Goal: Transaction & Acquisition: Book appointment/travel/reservation

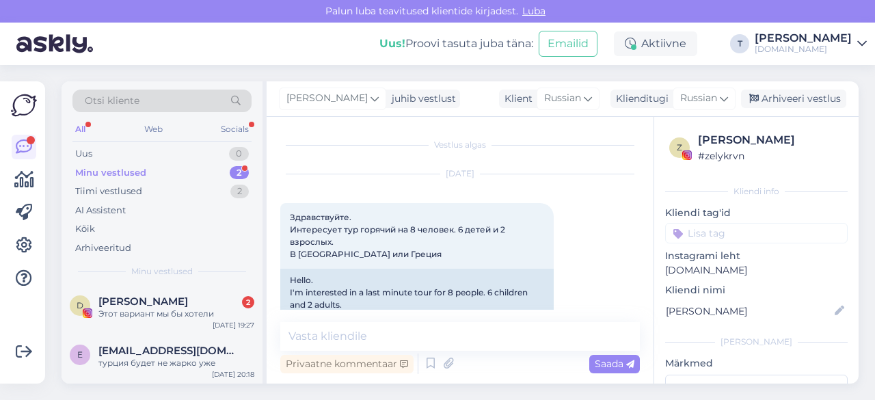
scroll to position [133, 0]
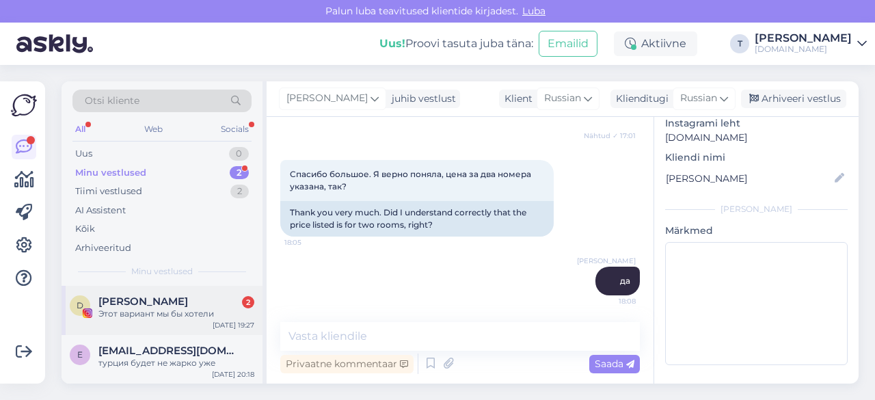
click at [128, 306] on span "[PERSON_NAME]" at bounding box center [143, 301] width 90 height 12
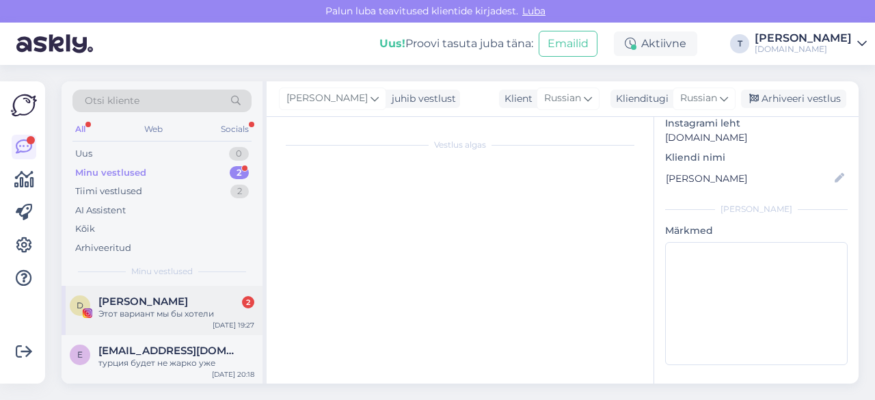
scroll to position [1376, 0]
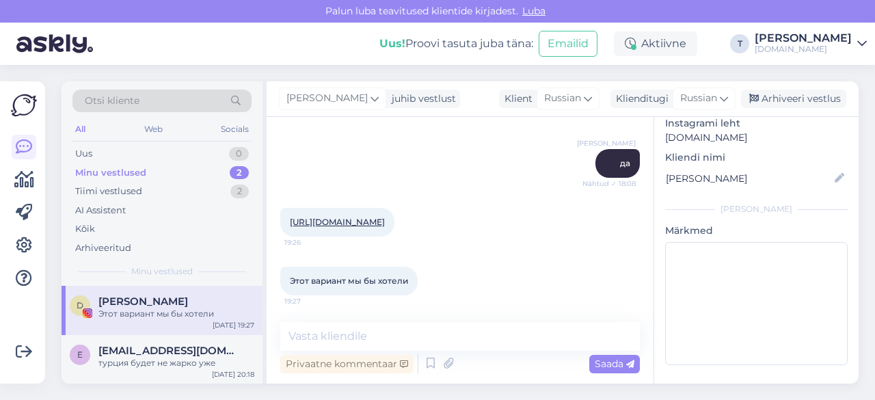
click at [385, 221] on link "[URL][DOMAIN_NAME]" at bounding box center [337, 222] width 95 height 10
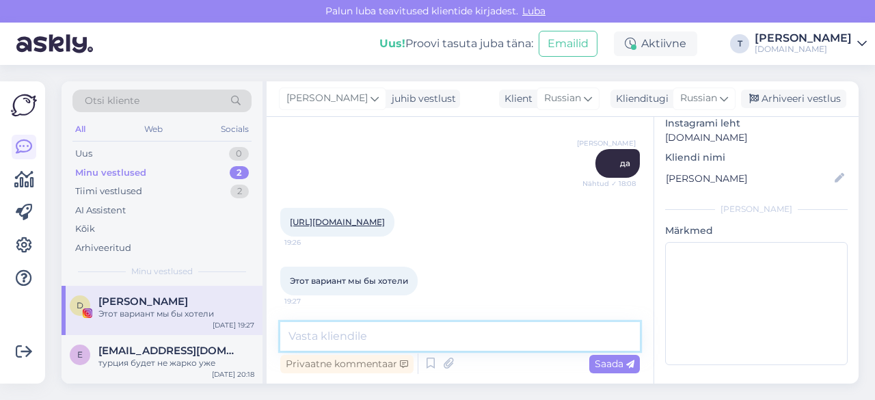
click at [414, 338] on textarea at bounding box center [460, 336] width 360 height 29
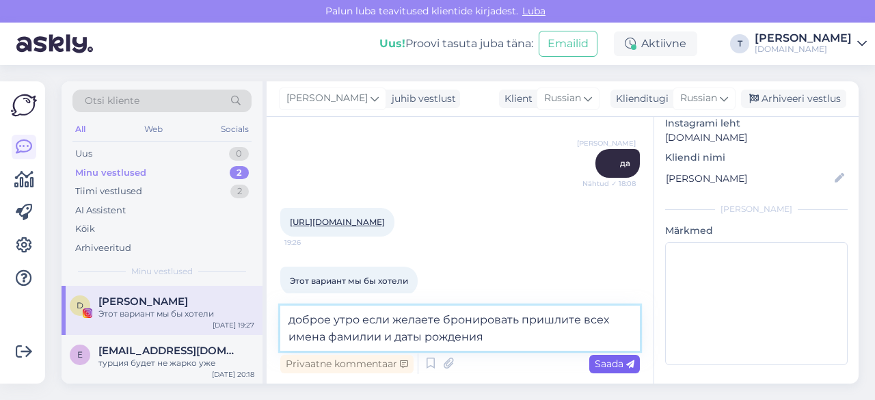
type textarea "доброе утро если желаете бронировать пришлите всех имена фамилии и даты рождения"
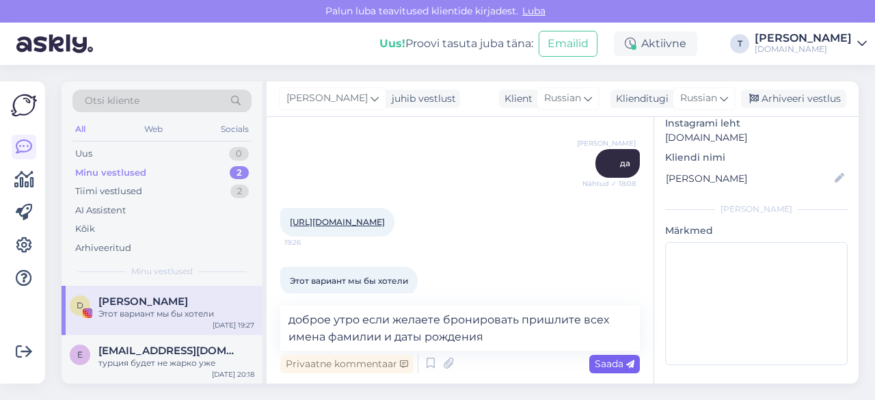
click at [612, 362] on span "Saada" at bounding box center [615, 363] width 40 height 12
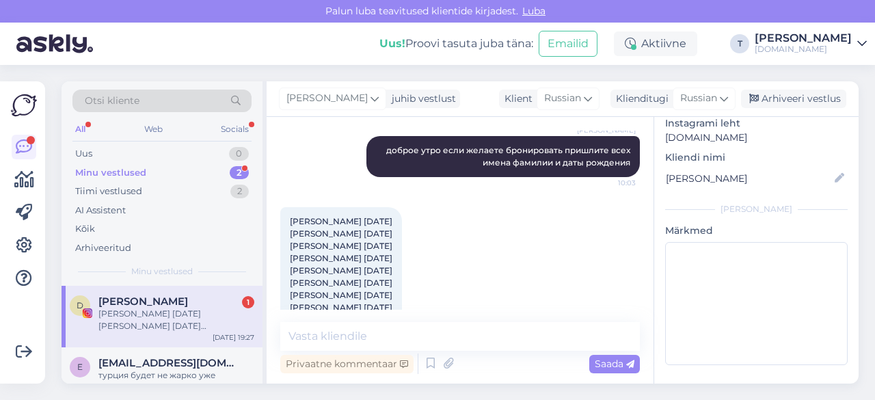
scroll to position [1621, 0]
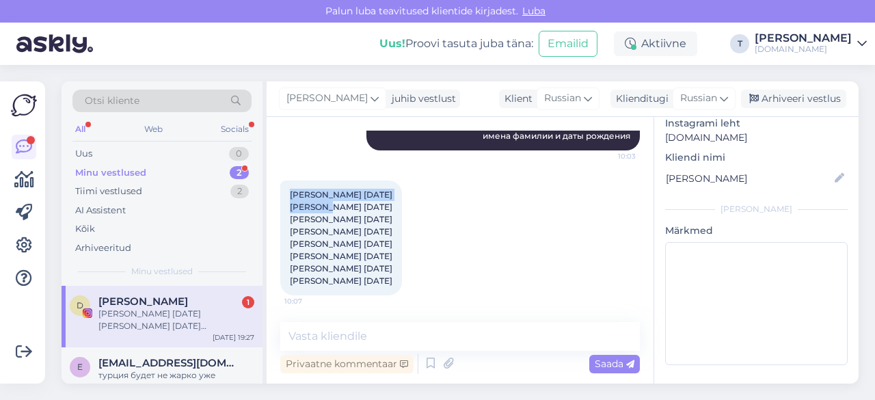
drag, startPoint x: 290, startPoint y: 193, endPoint x: 417, endPoint y: 191, distance: 127.1
click at [402, 191] on div "[PERSON_NAME] [DATE] [PERSON_NAME] [DATE] [PERSON_NAME] [DATE] [PERSON_NAME] [D…" at bounding box center [341, 237] width 122 height 115
copy span "[PERSON_NAME] [DATE]"
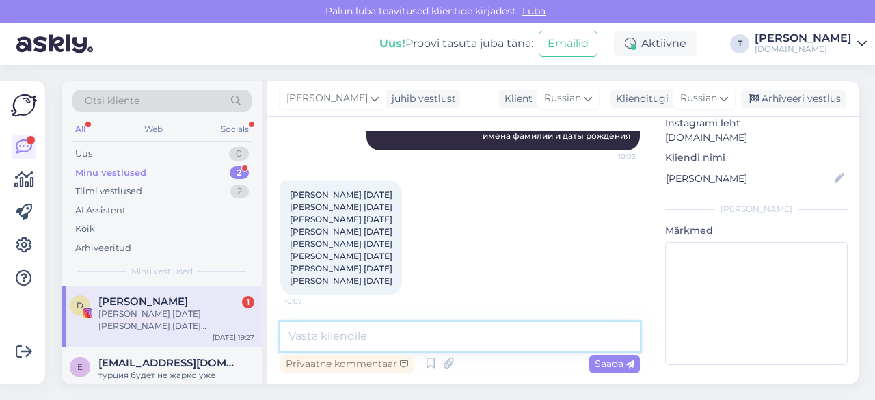
click at [444, 336] on textarea at bounding box center [460, 336] width 360 height 29
type textarea "u"
type textarea "e"
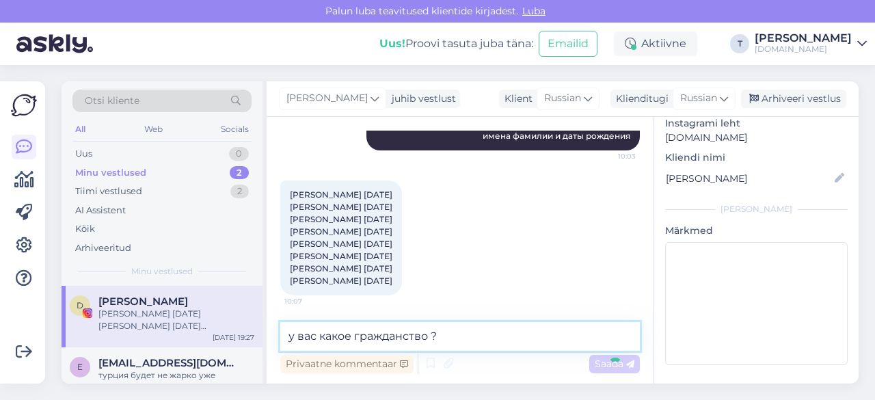
type textarea "у вас какое гражданство ?"
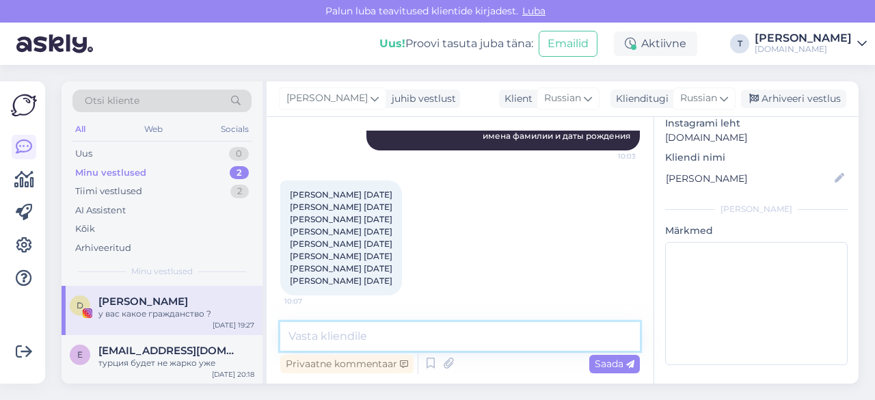
scroll to position [1679, 0]
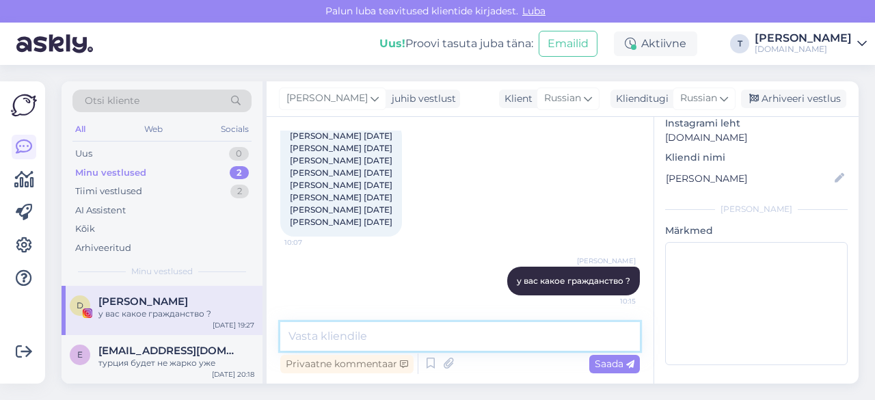
click at [406, 342] on textarea at bounding box center [460, 336] width 360 height 29
type textarea "y"
type textarea "n"
type textarea "так же нужен номер телеофна один"
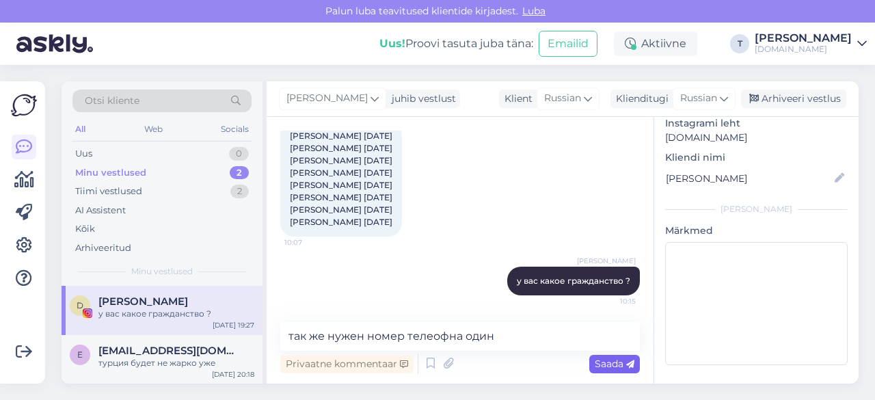
click at [612, 362] on span "Saada" at bounding box center [615, 363] width 40 height 12
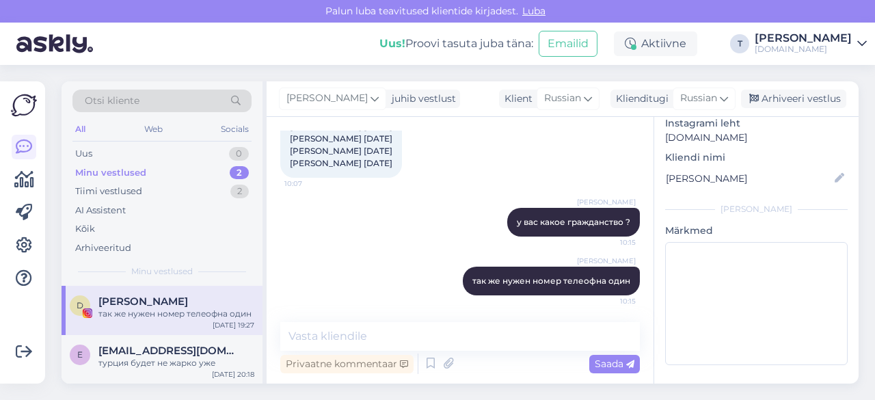
scroll to position [1670, 0]
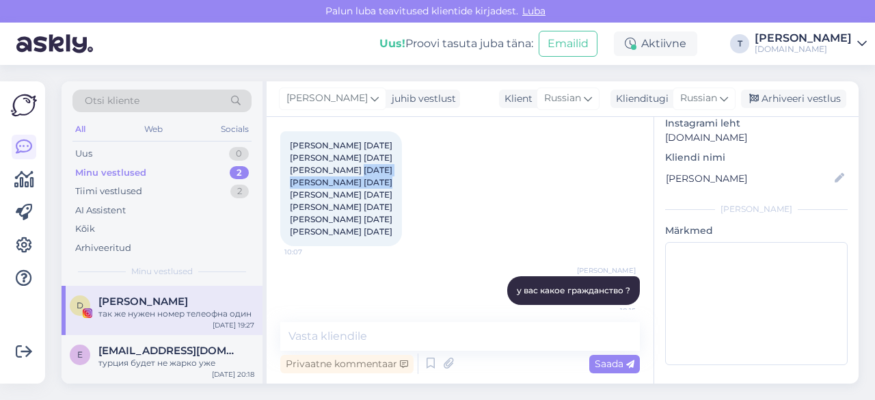
drag, startPoint x: 288, startPoint y: 168, endPoint x: 402, endPoint y: 170, distance: 113.5
click at [402, 170] on div "[PERSON_NAME] [DATE] [PERSON_NAME] [DATE] [PERSON_NAME] [DATE] [PERSON_NAME] [D…" at bounding box center [341, 188] width 122 height 115
copy span "[PERSON_NAME] [DATE]"
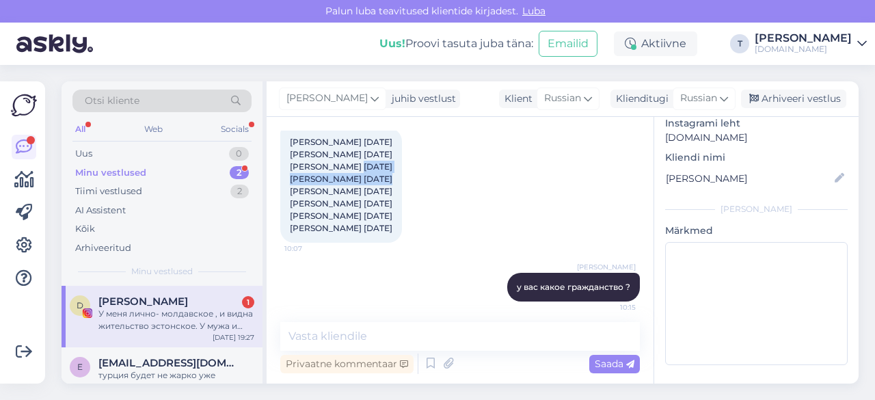
scroll to position [1672, 0]
drag, startPoint x: 414, startPoint y: 228, endPoint x: 284, endPoint y: 141, distance: 156.2
click at [284, 141] on div "[PERSON_NAME] [DATE] [PERSON_NAME] [DATE] [PERSON_NAME] [DATE] [PERSON_NAME] [D…" at bounding box center [341, 185] width 122 height 115
copy span "[PERSON_NAME] [DATE] [PERSON_NAME] [DATE] [PERSON_NAME] [DATE] [PERSON_NAME] [D…"
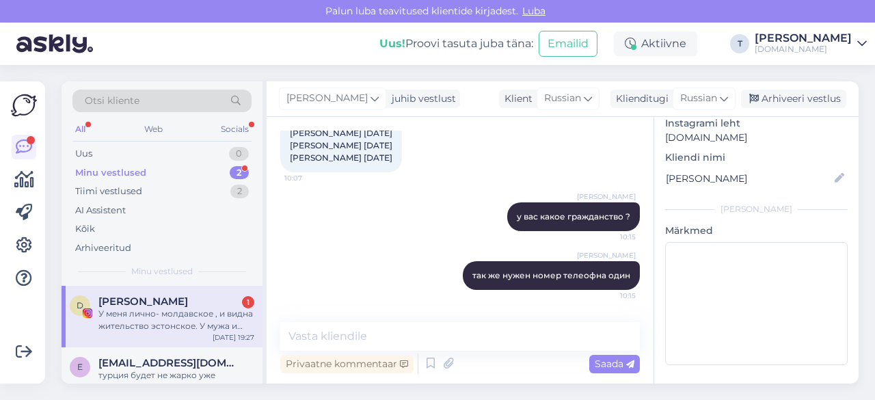
scroll to position [1809, 0]
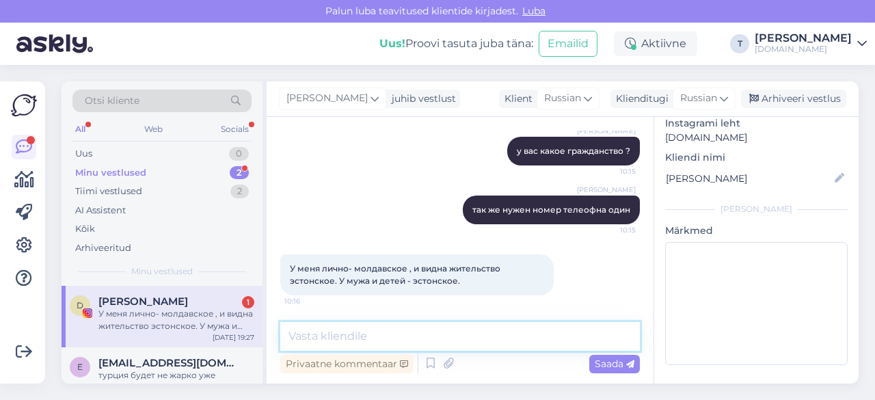
click at [407, 336] on textarea at bounding box center [460, 336] width 360 height 29
type textarea "щ"
type textarea "j"
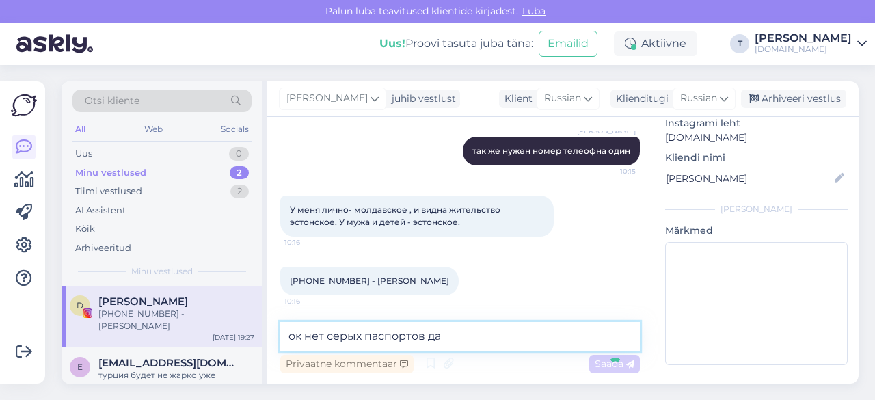
type textarea "ок нет серых паспортов да"
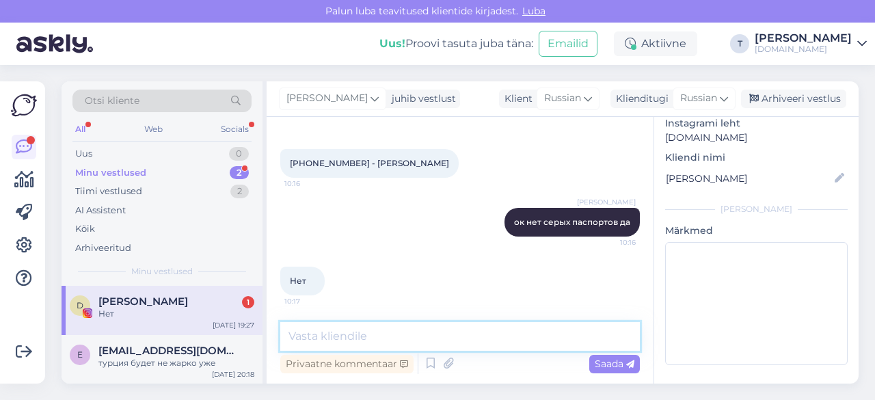
scroll to position [1917, 0]
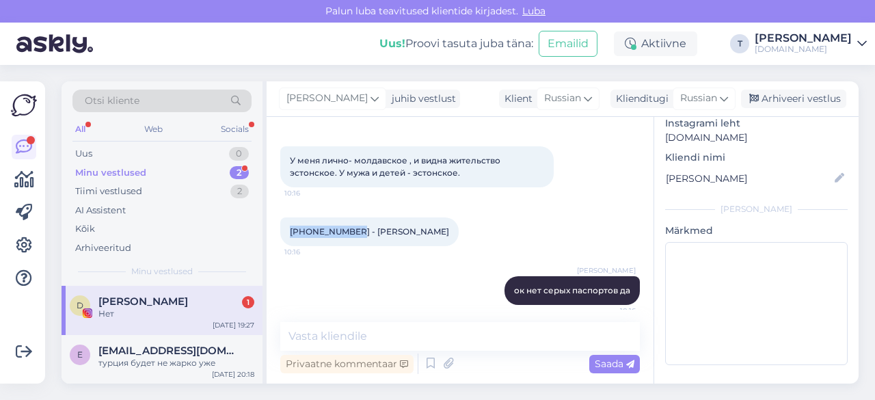
drag, startPoint x: 345, startPoint y: 232, endPoint x: 299, endPoint y: 231, distance: 46.5
click at [288, 230] on div "[PHONE_NUMBER] - [PERSON_NAME] 10:16" at bounding box center [369, 231] width 178 height 29
copy span "[PHONE_NUMBER]"
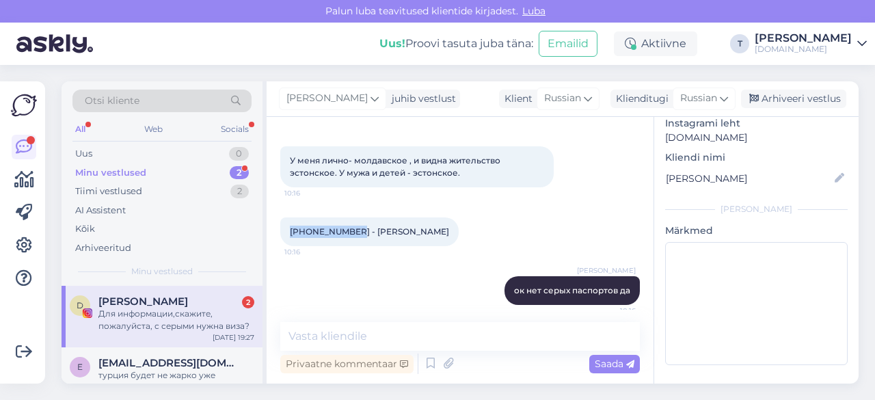
scroll to position [2057, 0]
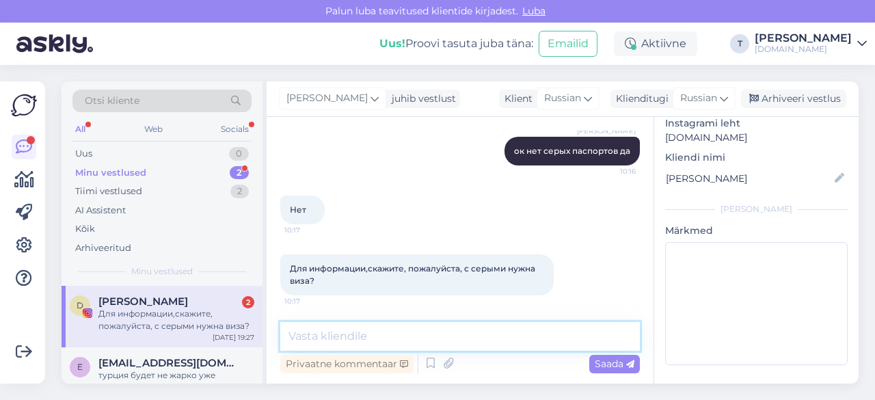
click at [450, 331] on textarea at bounding box center [460, 336] width 360 height 29
type textarea "l"
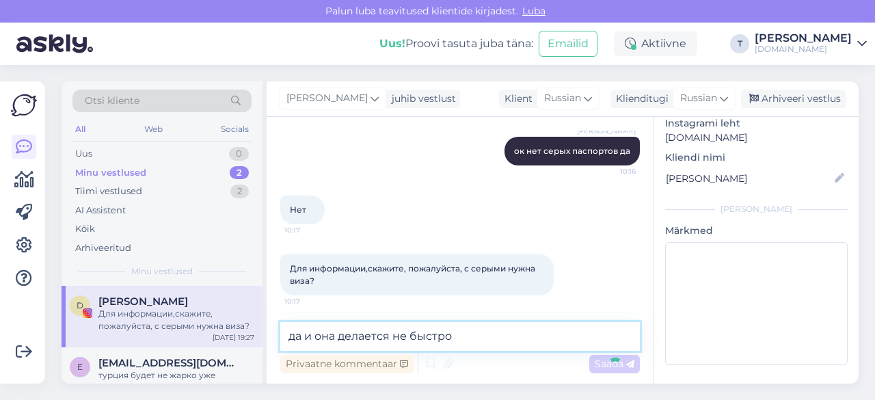
type textarea "да и она делается не быстро"
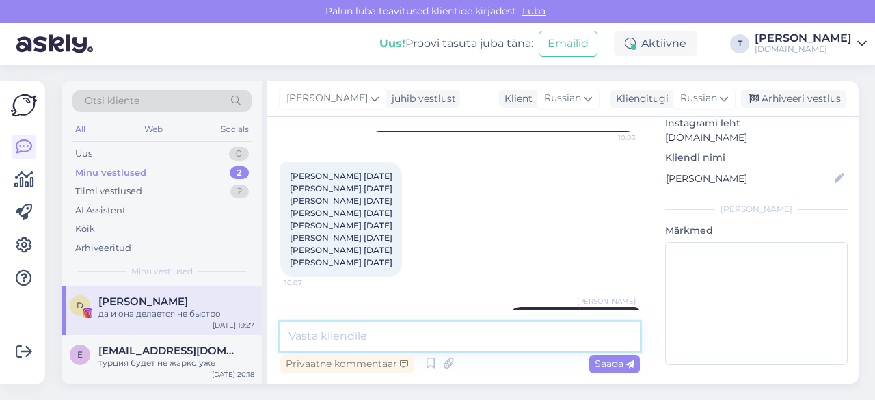
scroll to position [1637, 0]
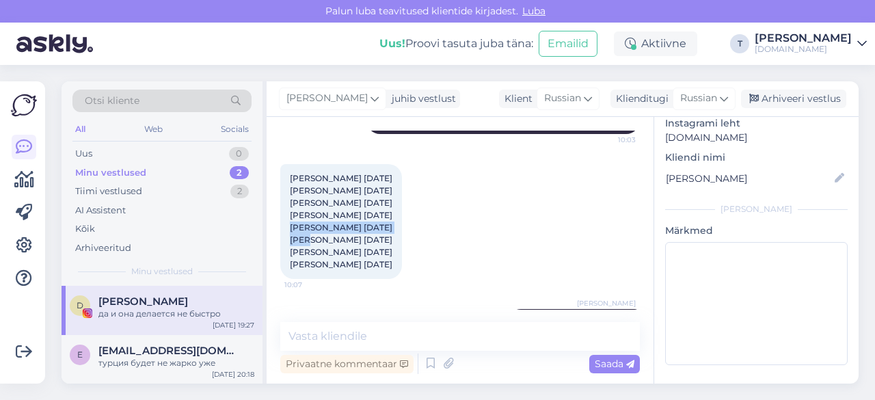
drag, startPoint x: 396, startPoint y: 215, endPoint x: 290, endPoint y: 213, distance: 106.6
click at [290, 213] on span "[PERSON_NAME] [DATE] [PERSON_NAME] [DATE] [PERSON_NAME] [DATE] [PERSON_NAME] [D…" at bounding box center [341, 221] width 103 height 96
copy span "[PERSON_NAME] [DATE]"
drag, startPoint x: 392, startPoint y: 237, endPoint x: 278, endPoint y: 239, distance: 114.2
click at [278, 239] on div "Vestlus algas [DATE] Здравствуйте. Интересует тур горячий на 8 человек. 6 детей…" at bounding box center [460, 250] width 387 height 267
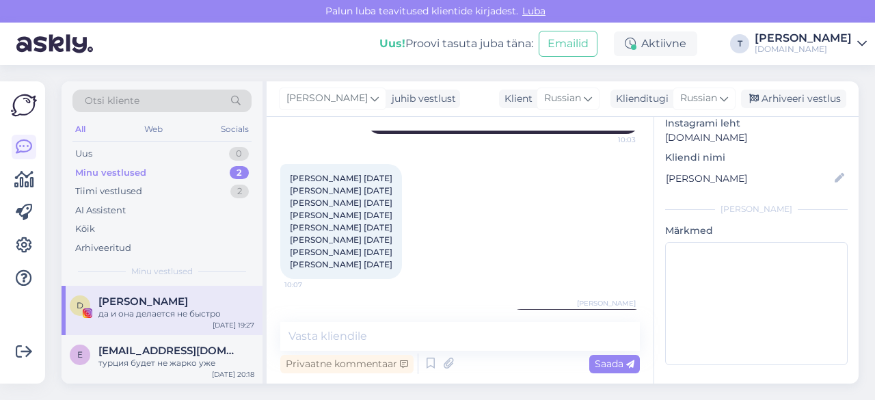
drag, startPoint x: 306, startPoint y: 239, endPoint x: 406, endPoint y: 230, distance: 100.9
click at [402, 230] on div "[PERSON_NAME] [DATE] [PERSON_NAME] [DATE] [PERSON_NAME] [DATE] [PERSON_NAME] [D…" at bounding box center [341, 221] width 122 height 115
drag, startPoint x: 401, startPoint y: 223, endPoint x: 284, endPoint y: 228, distance: 117.0
click at [284, 228] on div "[PERSON_NAME] [DATE] [PERSON_NAME] [DATE] [PERSON_NAME] [DATE] [PERSON_NAME] [D…" at bounding box center [341, 221] width 122 height 115
copy span "[PERSON_NAME] [DATE]"
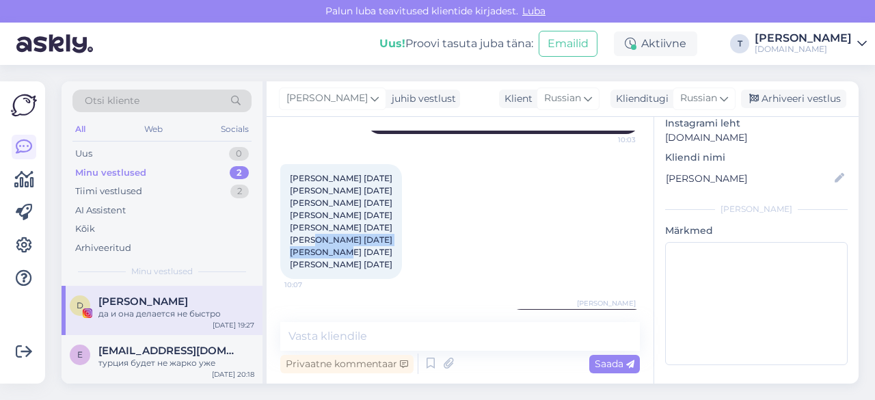
drag, startPoint x: 411, startPoint y: 259, endPoint x: 294, endPoint y: 179, distance: 142.2
click at [282, 176] on div "[PERSON_NAME] [DATE] [PERSON_NAME] [DATE] [PERSON_NAME] [DATE] [PERSON_NAME] [D…" at bounding box center [341, 221] width 122 height 115
copy span "[PERSON_NAME] [DATE] [PERSON_NAME] [DATE] [PERSON_NAME] [DATE] [PERSON_NAME] [D…"
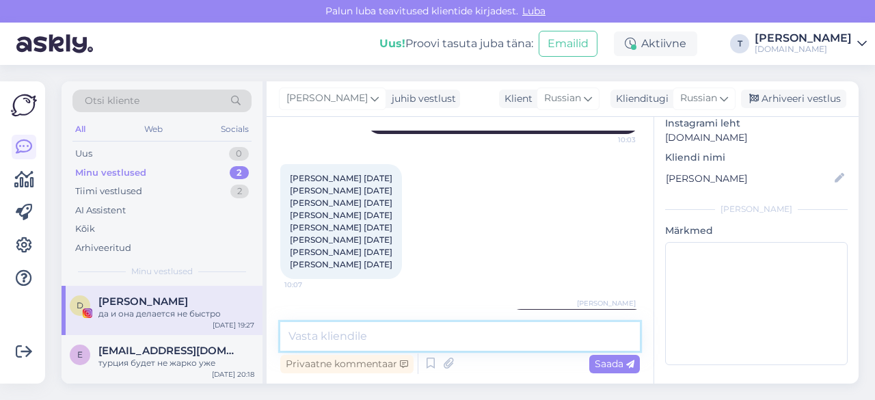
click at [399, 334] on textarea at bounding box center [460, 336] width 360 height 29
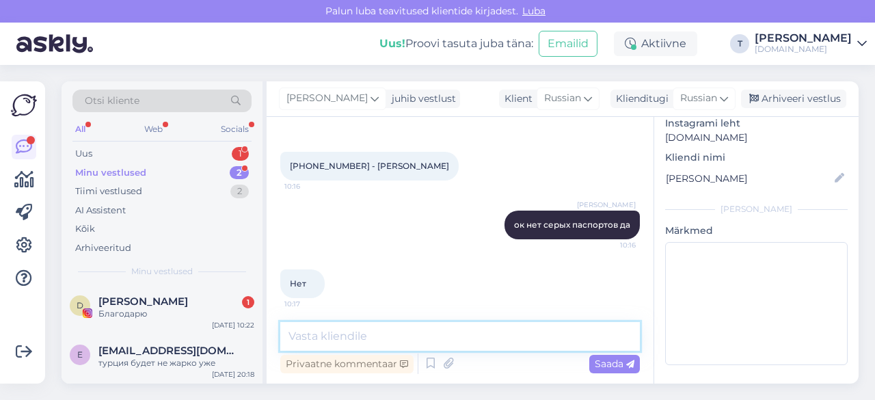
scroll to position [1901, 0]
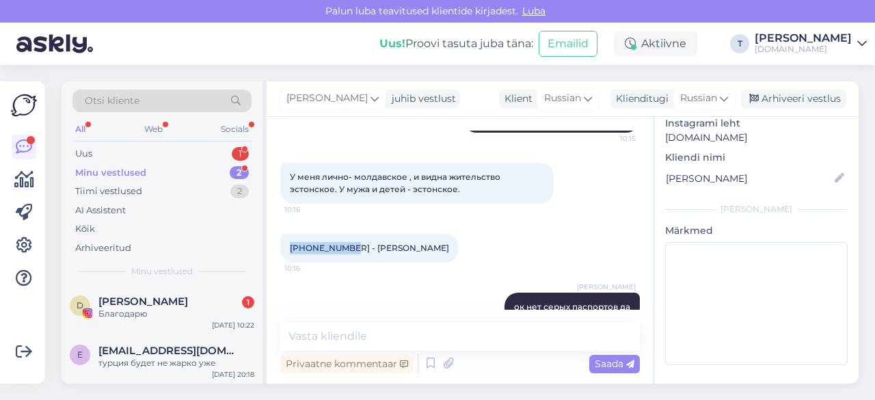
drag, startPoint x: 287, startPoint y: 245, endPoint x: 344, endPoint y: 245, distance: 56.7
click at [344, 245] on div "[PHONE_NUMBER] - [PERSON_NAME] 10:16" at bounding box center [369, 248] width 178 height 29
copy span "[PHONE_NUMBER]"
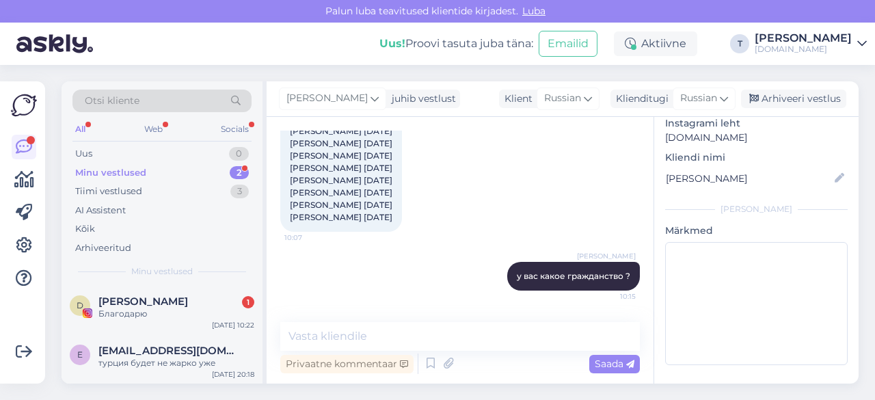
scroll to position [1627, 0]
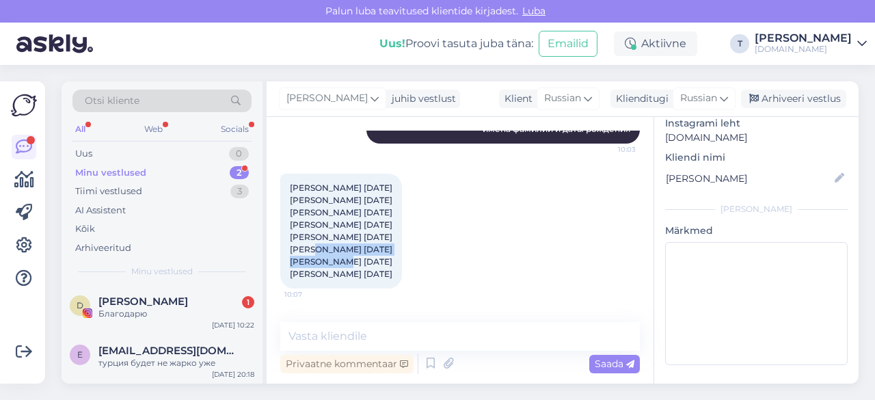
drag, startPoint x: 284, startPoint y: 239, endPoint x: 406, endPoint y: 237, distance: 121.7
click at [402, 237] on div "[PERSON_NAME] [DATE] [PERSON_NAME] [DATE] [PERSON_NAME] [DATE] [PERSON_NAME] [D…" at bounding box center [341, 231] width 122 height 115
copy span "[PERSON_NAME] [DATE]"
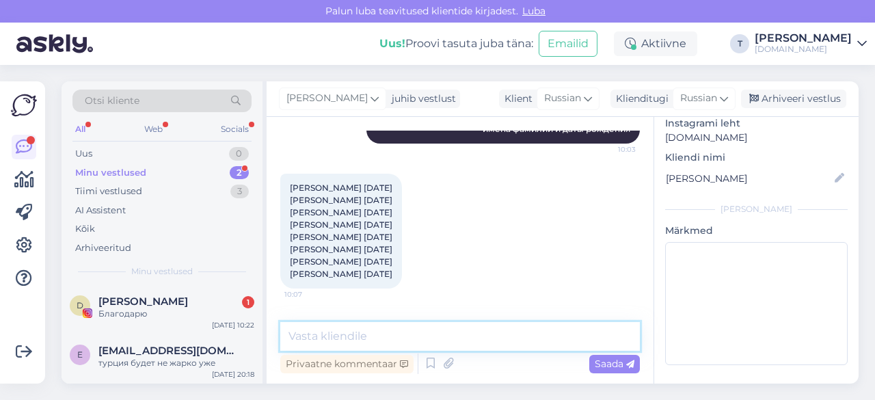
click at [377, 333] on textarea at bounding box center [460, 336] width 360 height 29
click at [404, 323] on textarea at bounding box center [460, 336] width 360 height 29
click at [405, 329] on textarea at bounding box center [460, 336] width 360 height 29
type textarea "g"
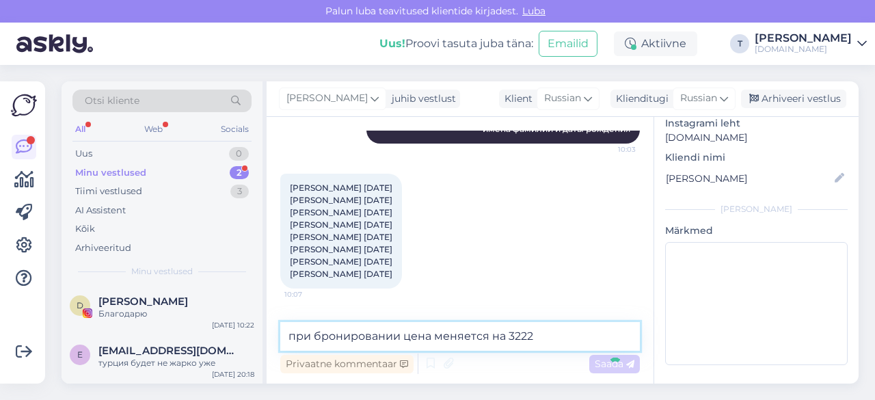
type textarea "при бронировании цена меняется на 3222"
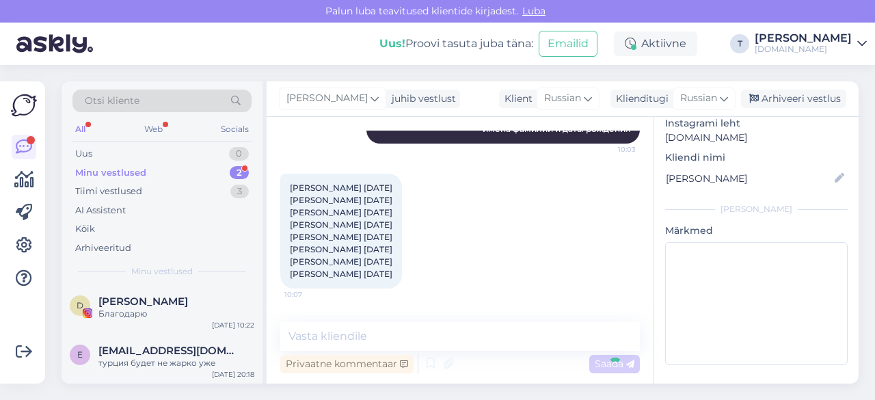
scroll to position [2233, 0]
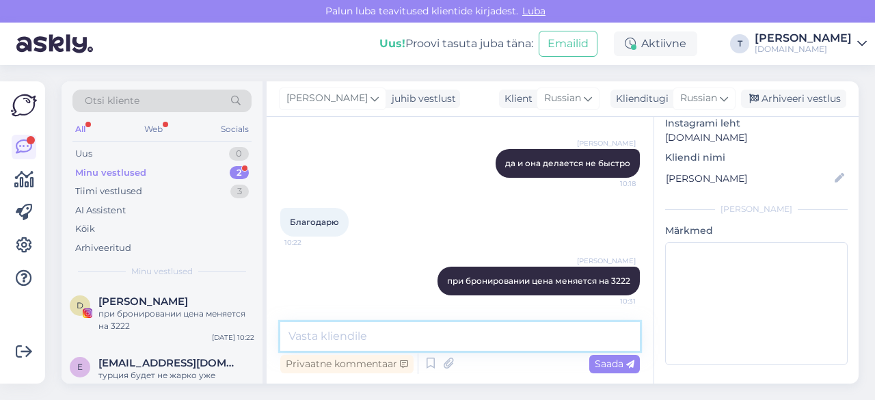
click at [457, 342] on textarea at bounding box center [460, 336] width 360 height 29
type textarea "бронирую всё равно? на 31 евро выше"
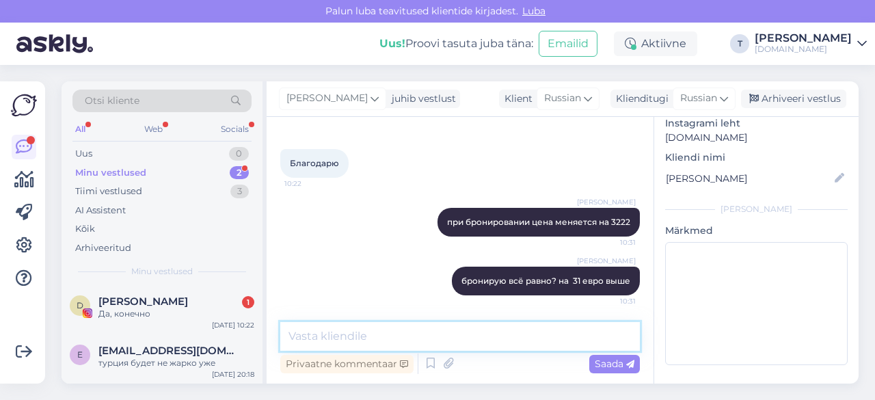
scroll to position [2350, 0]
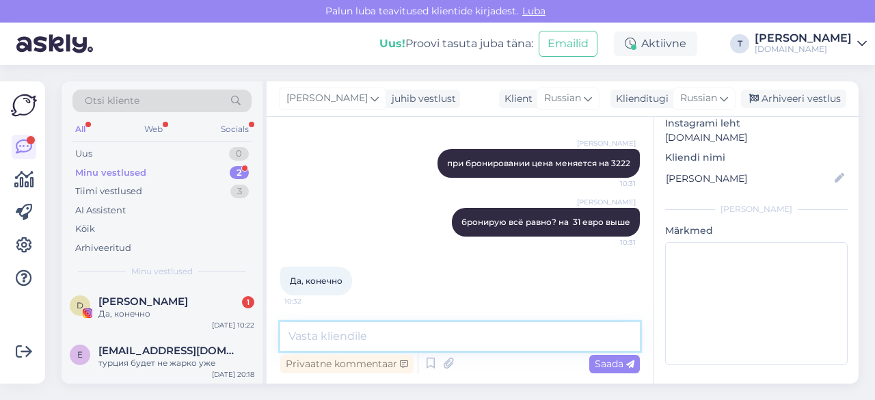
click at [472, 330] on textarea at bounding box center [460, 336] width 360 height 29
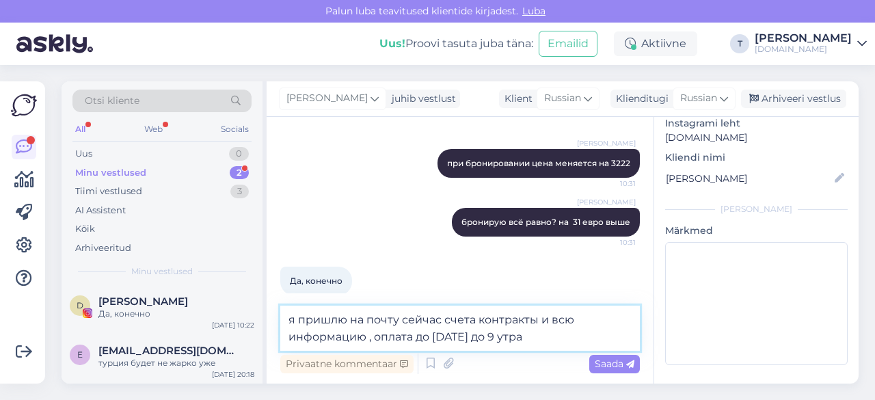
type textarea "я пришлю на почту сейчас счета контракты и всю информацию , оплата до [DATE] до…"
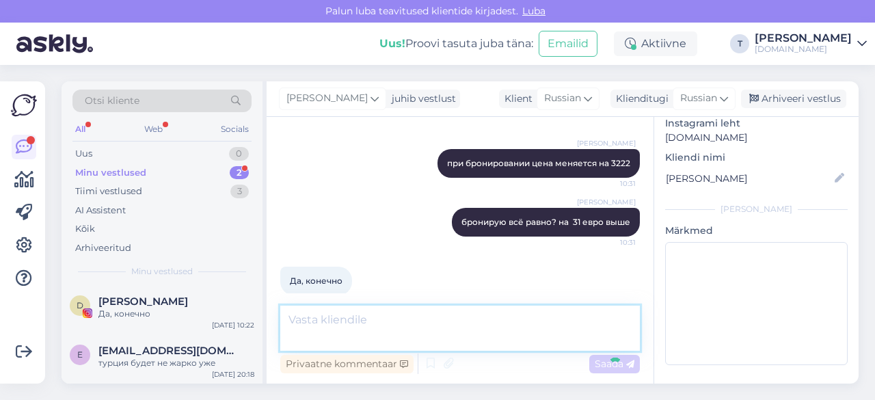
scroll to position [2422, 0]
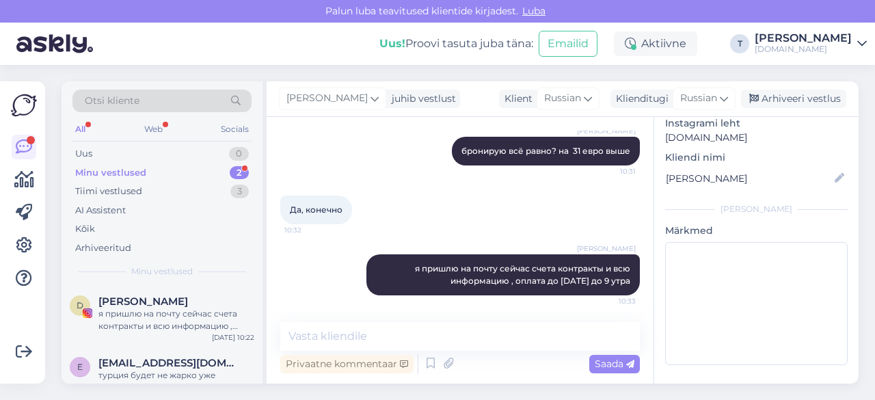
click at [427, 187] on div "Да, конечно 10:32" at bounding box center [460, 209] width 360 height 59
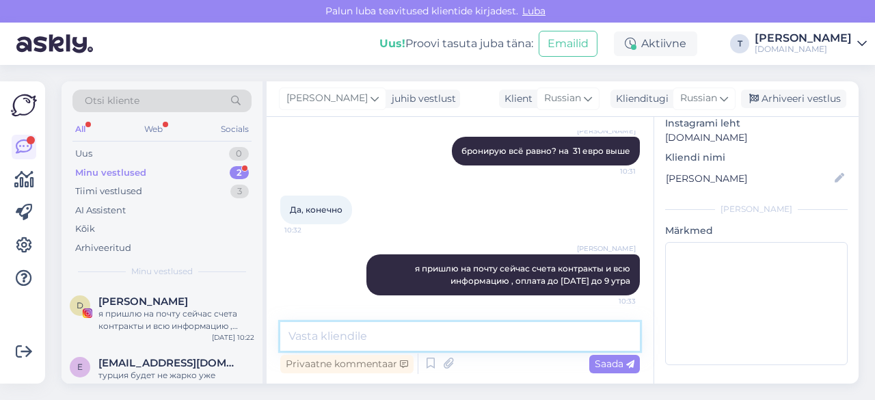
click at [437, 336] on textarea at bounding box center [460, 336] width 360 height 29
type textarea "20% предоплата"
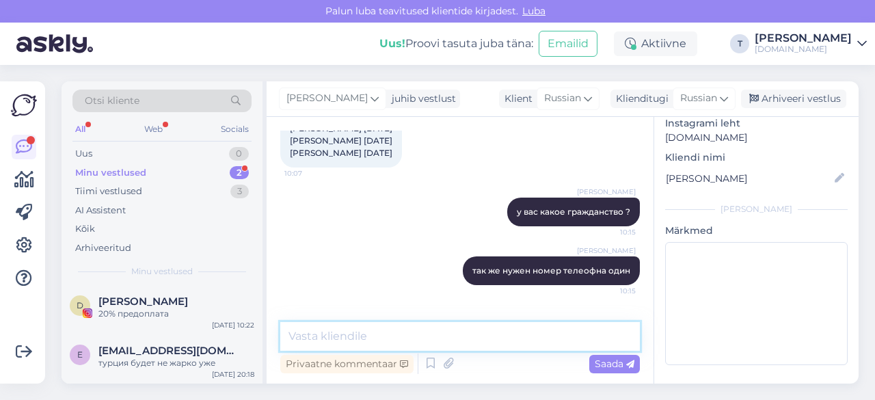
scroll to position [1660, 0]
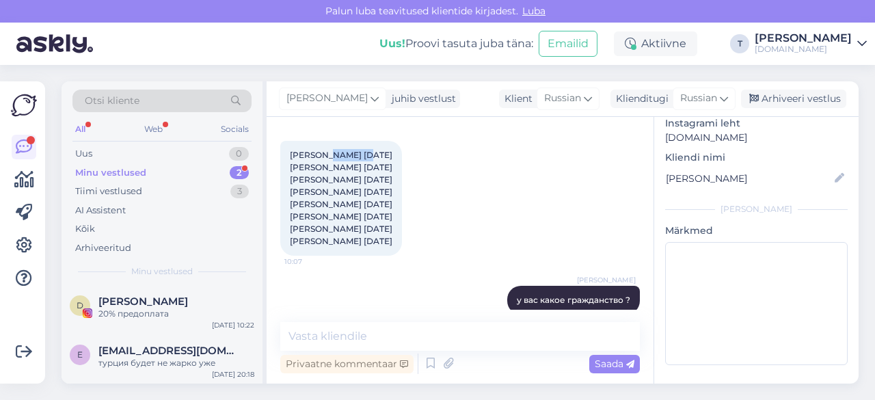
drag, startPoint x: 357, startPoint y: 152, endPoint x: 322, endPoint y: 154, distance: 34.9
click at [322, 154] on span "[PERSON_NAME] [DATE] [PERSON_NAME] [DATE] [PERSON_NAME] [DATE] [PERSON_NAME] [D…" at bounding box center [341, 198] width 103 height 96
copy span "Maistruk"
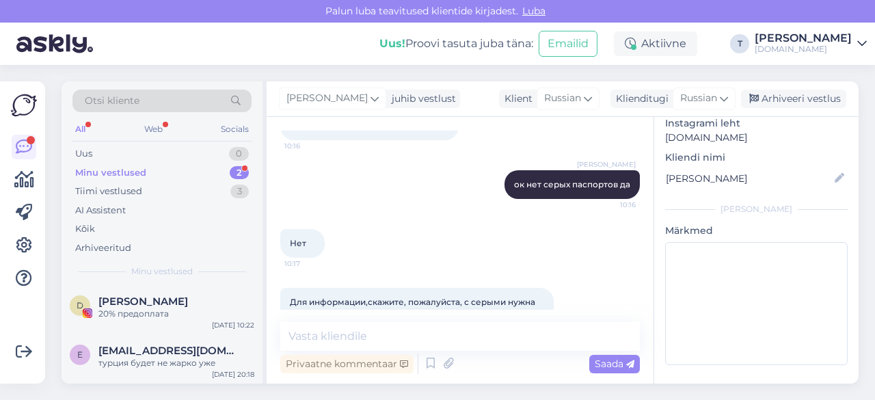
scroll to position [2002, 0]
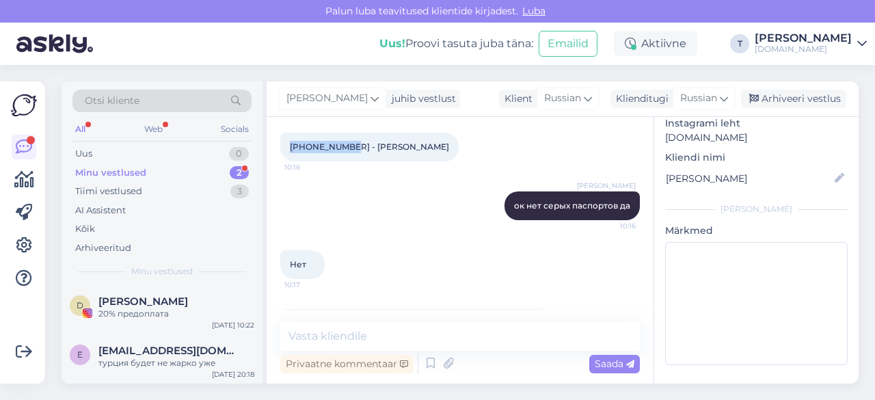
drag, startPoint x: 290, startPoint y: 146, endPoint x: 342, endPoint y: 145, distance: 52.6
click at [342, 145] on span "[PHONE_NUMBER] - [PERSON_NAME]" at bounding box center [369, 146] width 159 height 10
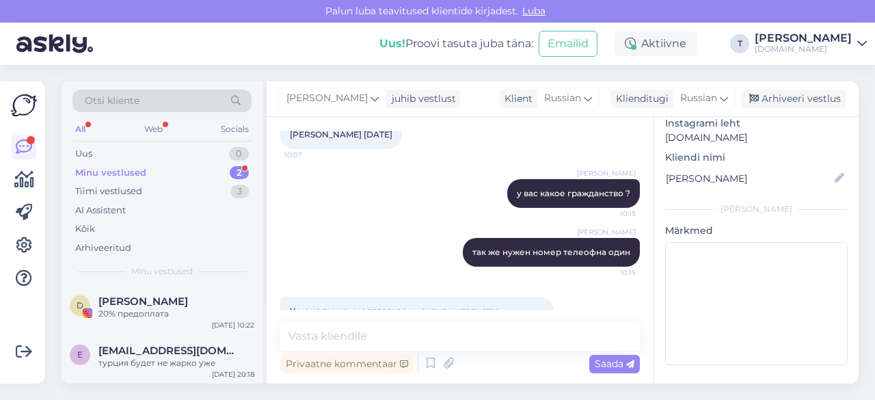
scroll to position [1660, 0]
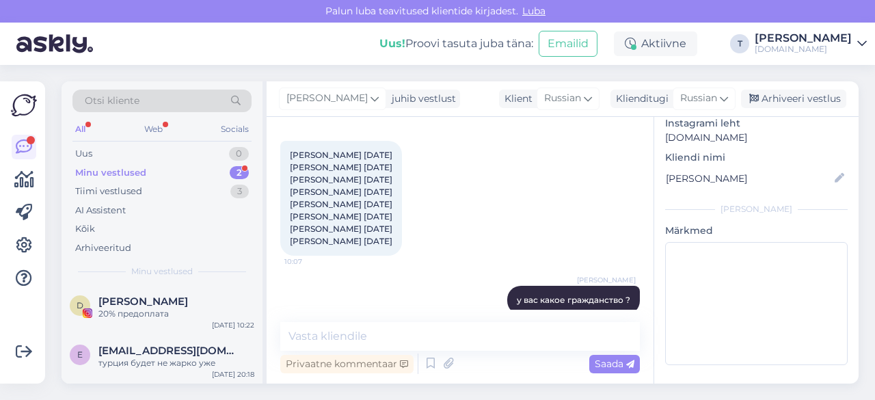
drag, startPoint x: 410, startPoint y: 240, endPoint x: 288, endPoint y: 153, distance: 150.0
click at [288, 153] on div "[PERSON_NAME] [DATE] [PERSON_NAME] [DATE] [PERSON_NAME] [DATE] [PERSON_NAME] [D…" at bounding box center [341, 198] width 122 height 115
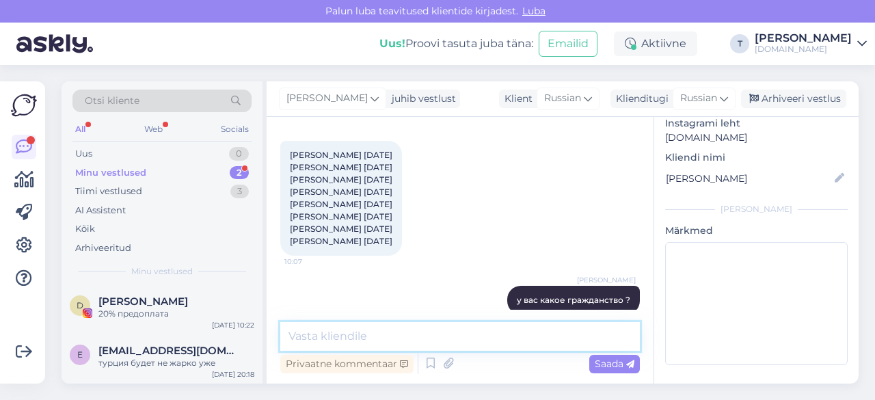
click at [369, 333] on textarea at bounding box center [460, 336] width 360 height 29
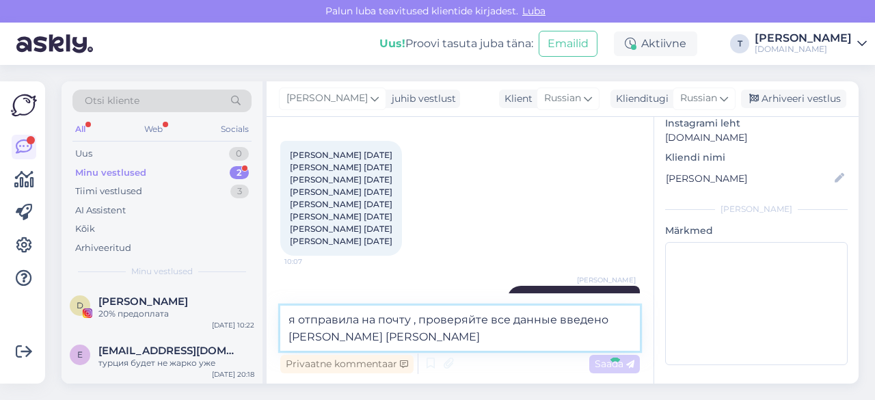
type textarea "я отправила на почту , проверяйте все данные введено [PERSON_NAME] [PERSON_NAME]"
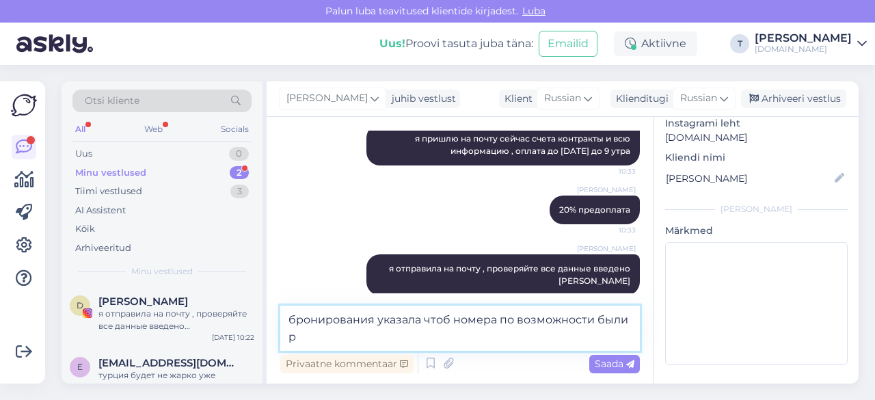
scroll to position [2568, 0]
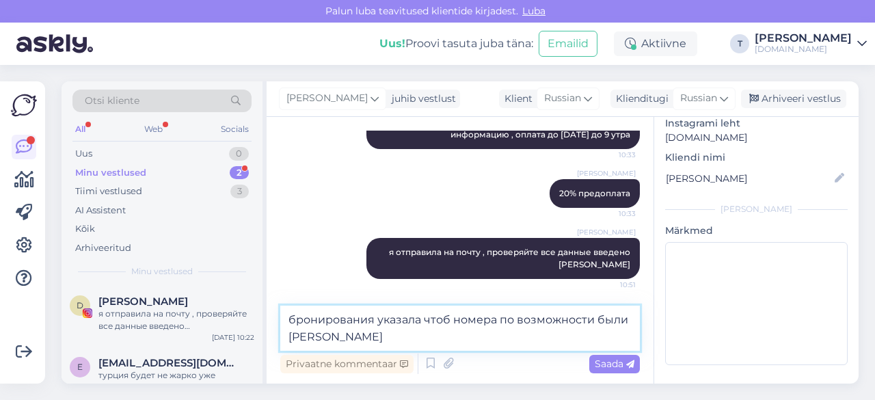
type textarea "бронирования указала чтоб номера по возможности были рядышком"
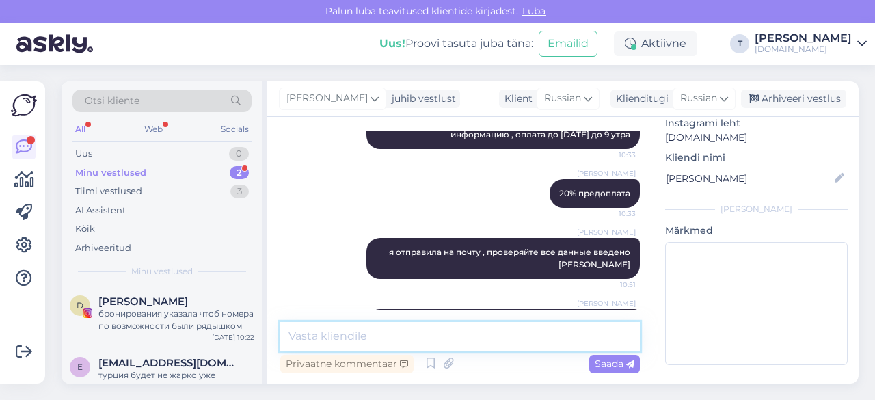
scroll to position [2623, 0]
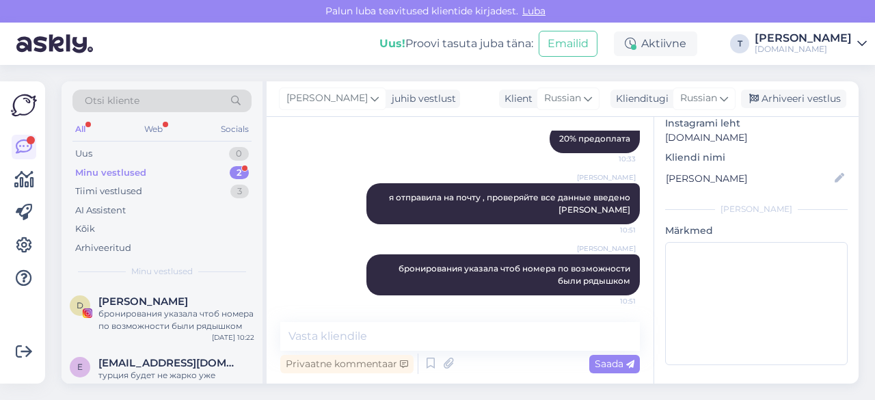
click at [204, 164] on div "Minu vestlused 2" at bounding box center [161, 172] width 179 height 19
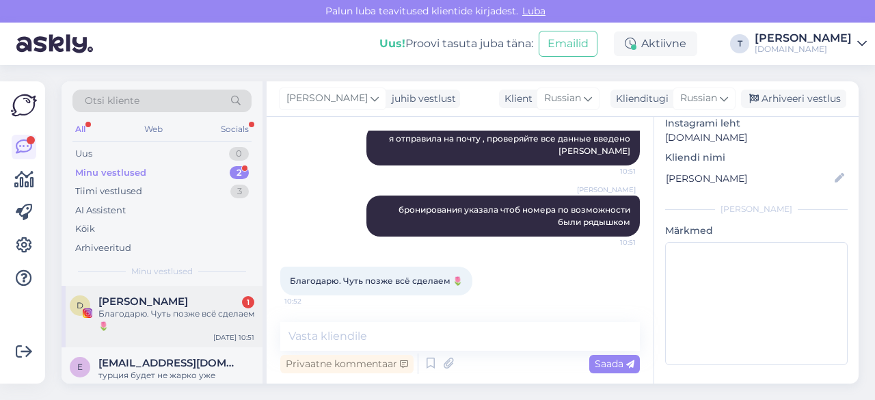
click at [231, 315] on div "Благодарю. Чуть позже всё сделаем 🌷" at bounding box center [176, 320] width 156 height 25
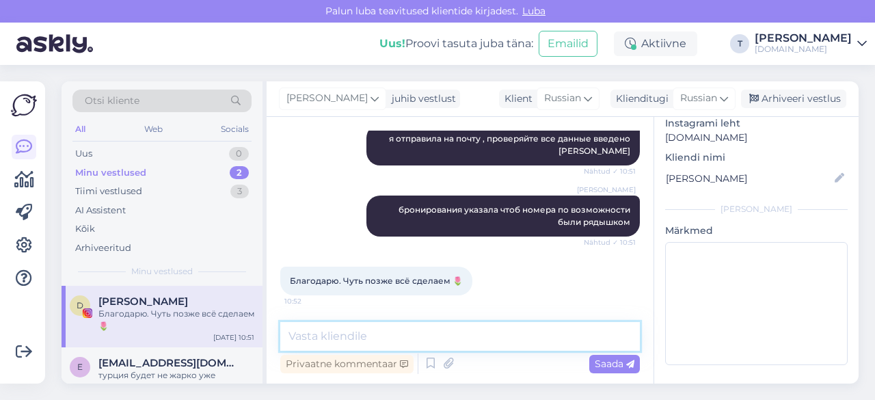
click at [360, 332] on textarea at bounding box center [460, 336] width 360 height 29
type textarea "если будут вопросы задавайте"
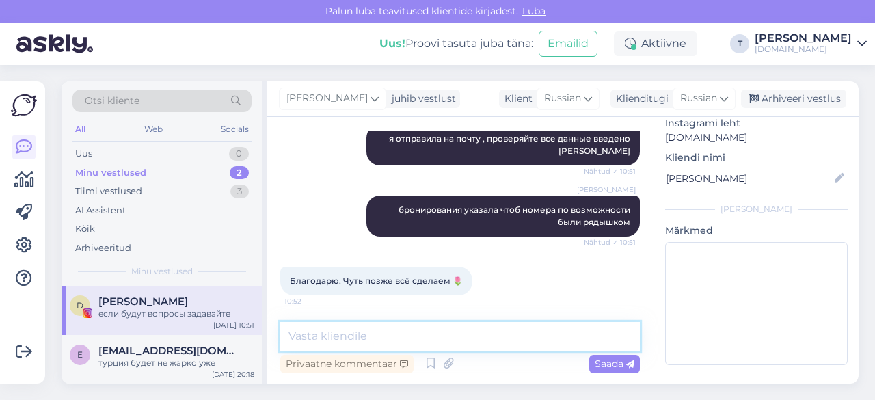
scroll to position [2740, 0]
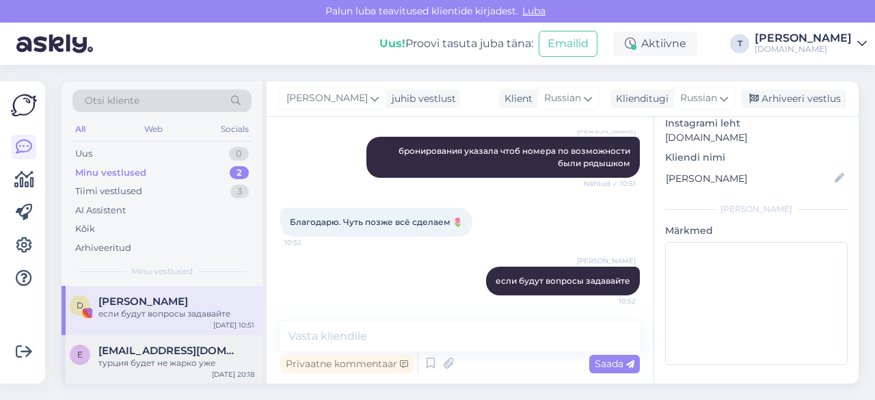
click at [152, 342] on div "E [EMAIL_ADDRESS][DOMAIN_NAME] турция будет не жарко уже [DATE] 20:18" at bounding box center [162, 359] width 201 height 49
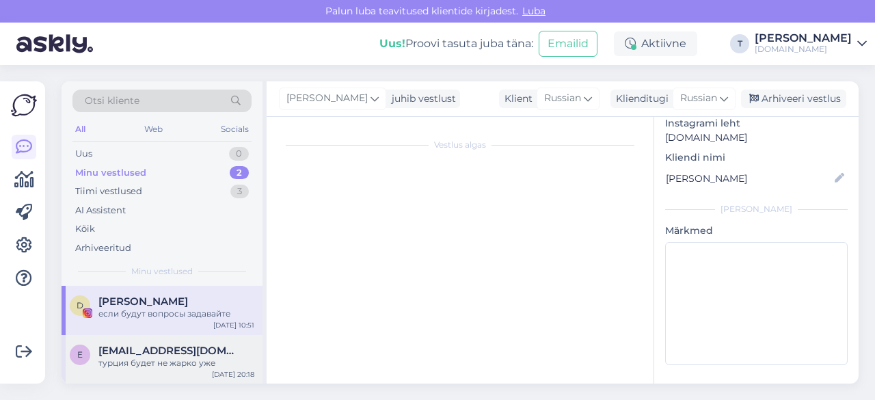
scroll to position [137, 0]
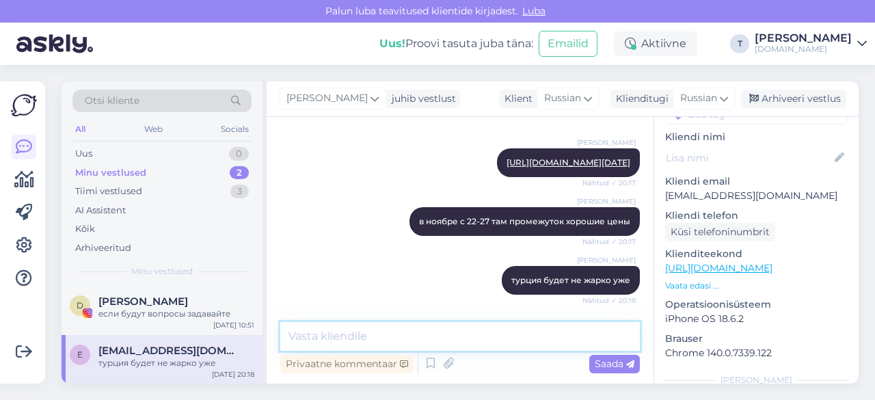
click at [354, 338] on textarea at bounding box center [460, 336] width 360 height 29
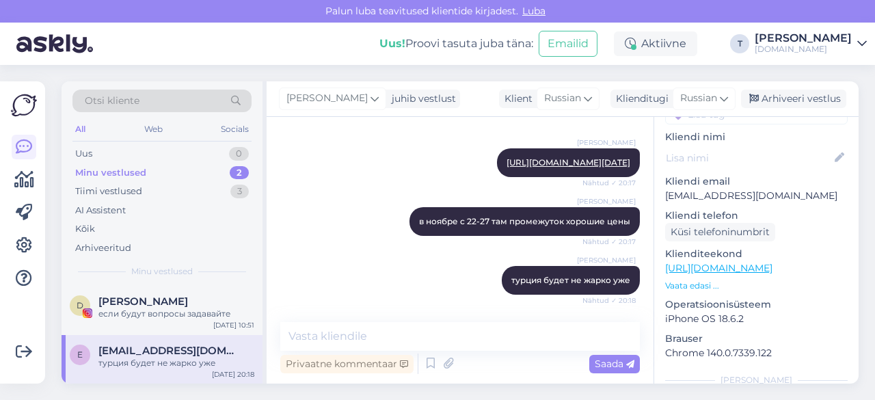
click at [171, 359] on div "турция будет не жарко уже" at bounding box center [176, 363] width 156 height 12
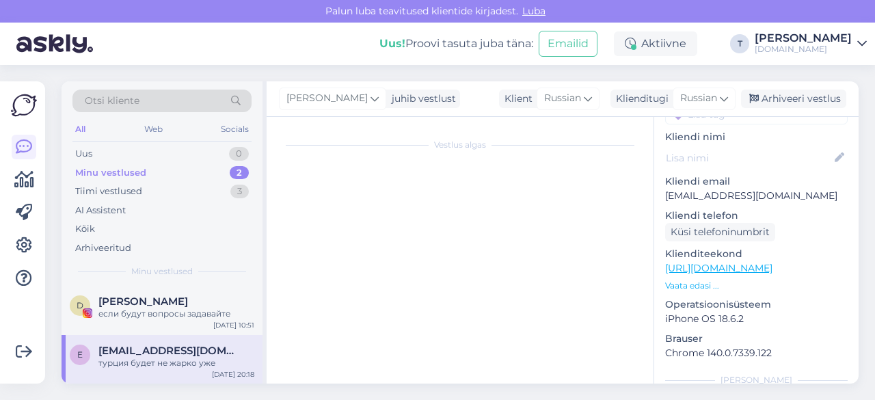
scroll to position [0, 0]
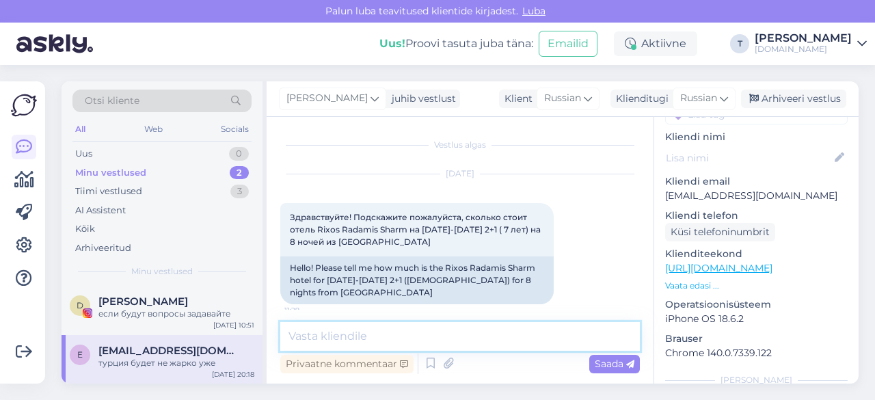
click at [359, 329] on textarea at bounding box center [460, 336] width 360 height 29
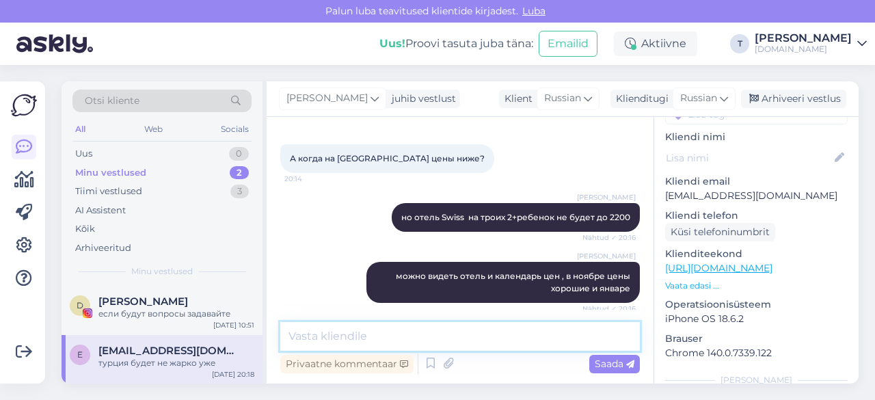
scroll to position [2100, 0]
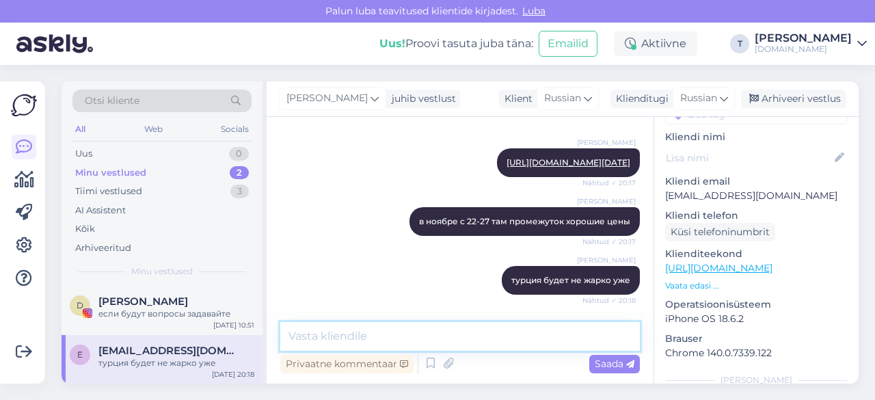
click at [497, 345] on textarea at bounding box center [460, 336] width 360 height 29
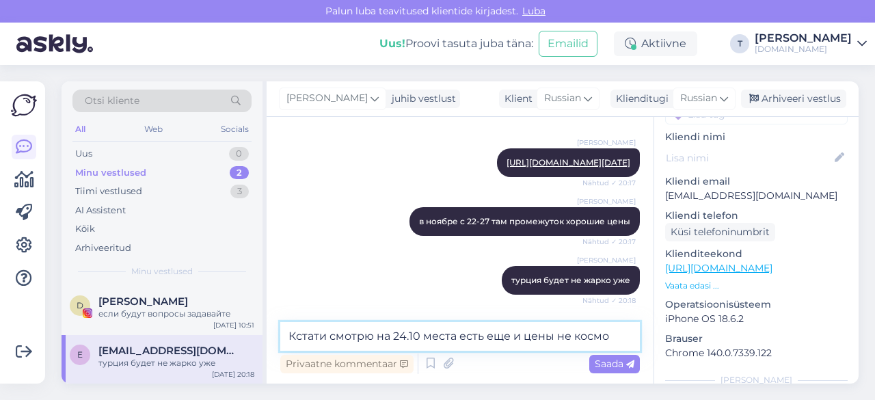
type textarea "Кстати смотрю на 24.10 места есть еще и цены не космос"
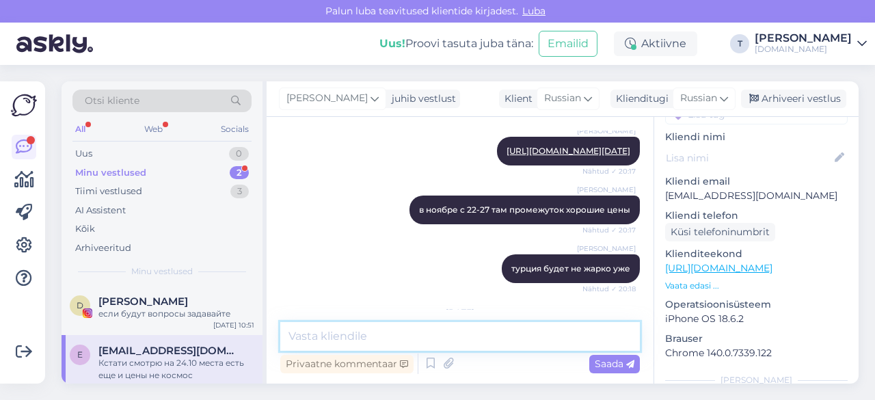
scroll to position [2188, 0]
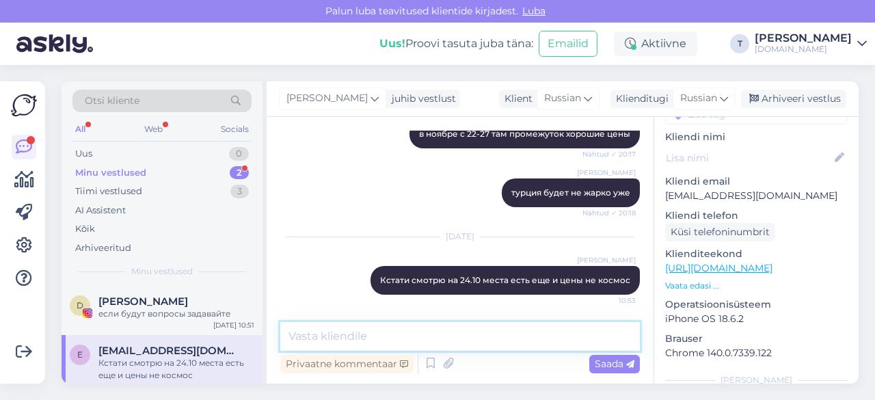
paste textarea "[URL][DOMAIN_NAME]"
type textarea "[URL][DOMAIN_NAME]"
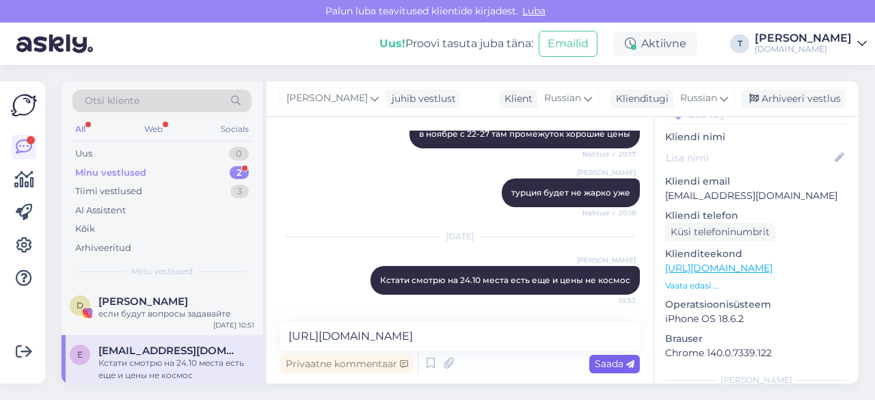
click at [612, 365] on span "Saada" at bounding box center [615, 363] width 40 height 12
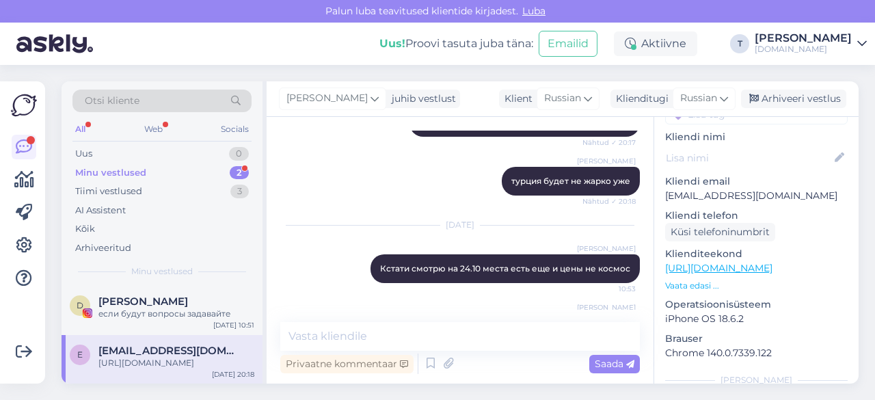
scroll to position [2247, 0]
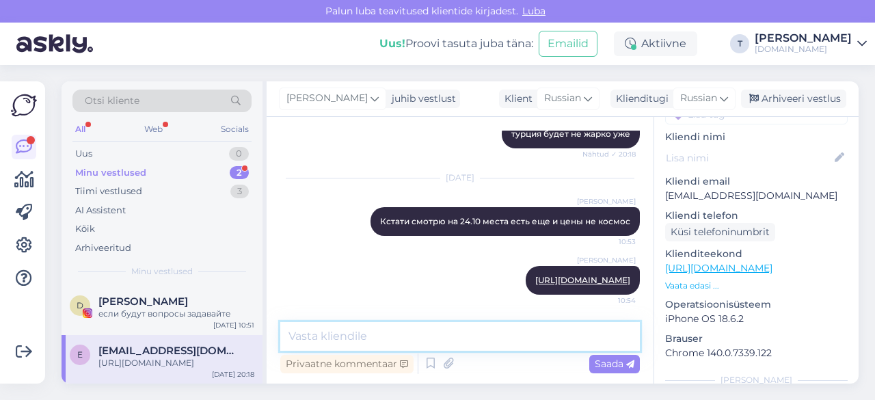
click at [489, 342] on textarea at bounding box center [460, 336] width 360 height 29
type textarea "2138"
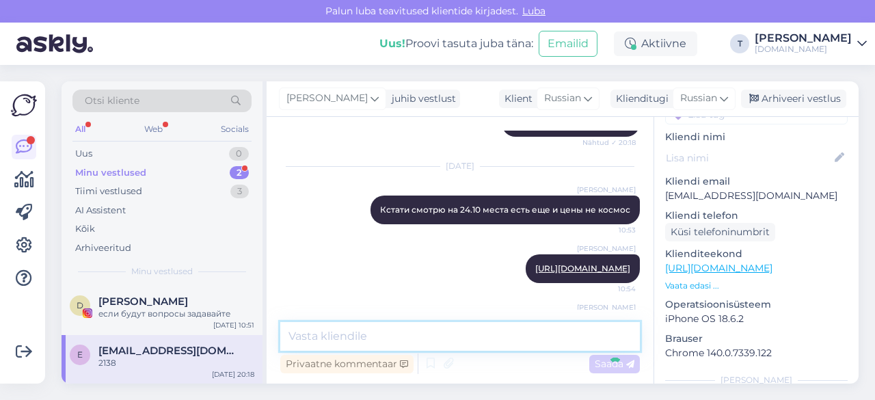
scroll to position [2305, 0]
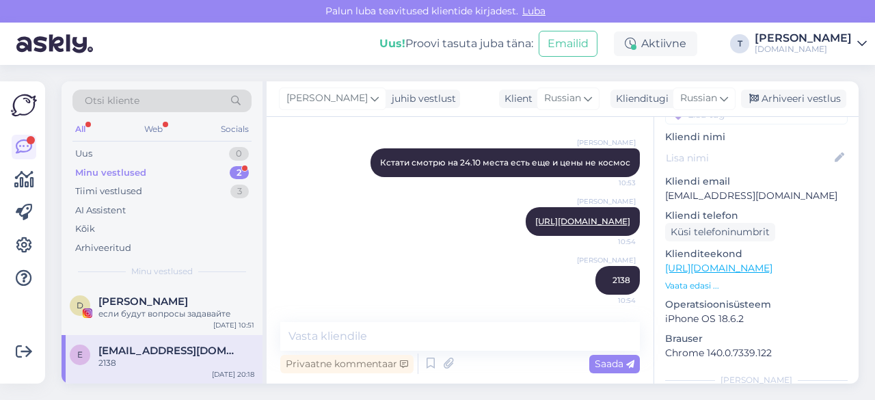
click at [411, 123] on div "Vestlus algas [DATE] Здравствуйте! Подскажите пожалуйста, сколько стоит отель R…" at bounding box center [460, 250] width 387 height 267
